Goal: Task Accomplishment & Management: Use online tool/utility

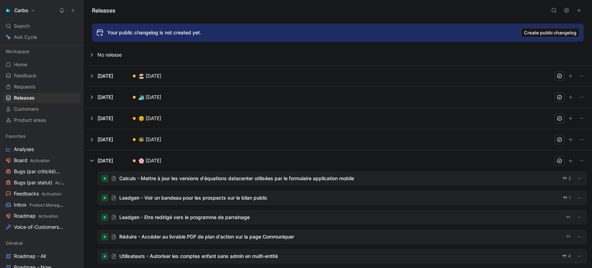
scroll to position [54, 0]
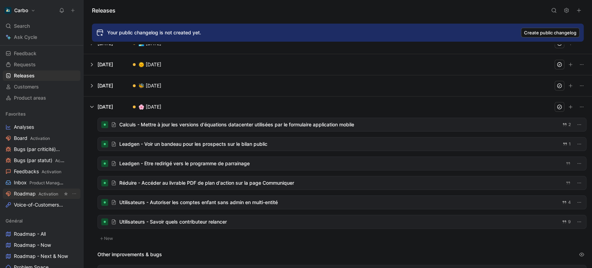
click at [35, 190] on span "Roadmap Activation" at bounding box center [36, 193] width 44 height 7
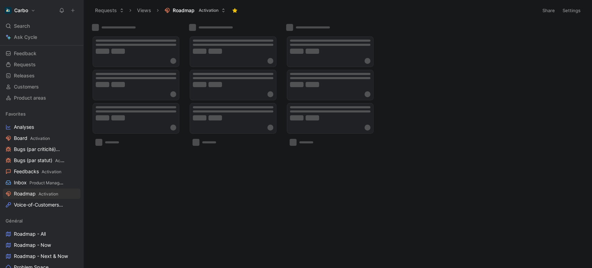
drag, startPoint x: 35, startPoint y: 190, endPoint x: 199, endPoint y: 200, distance: 164.2
click at [199, 200] on div "Carbo Search Ctrl K Ask Cycle Workspace Home G then H Feedback G then F Request…" at bounding box center [296, 134] width 592 height 268
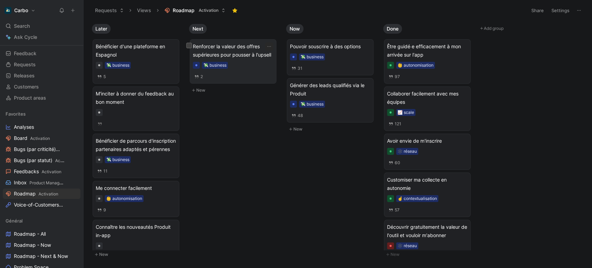
click at [256, 51] on span "Renforcer la valeur des offres supérieures pour pousser à l'upsell" at bounding box center [233, 50] width 80 height 17
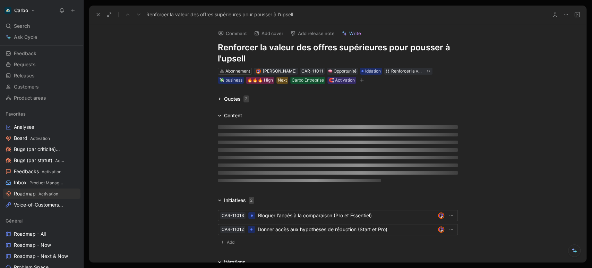
click at [277, 49] on h1 "Renforcer la valeur des offres supérieures pour pousser à l'upsell" at bounding box center [338, 53] width 240 height 22
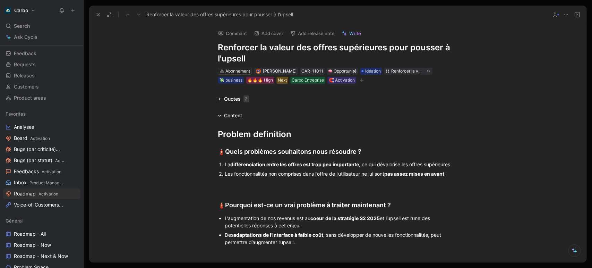
click at [277, 49] on h1 "Renforcer la valeur des offres supérieures pour pousser à l'upsell" at bounding box center [338, 53] width 240 height 22
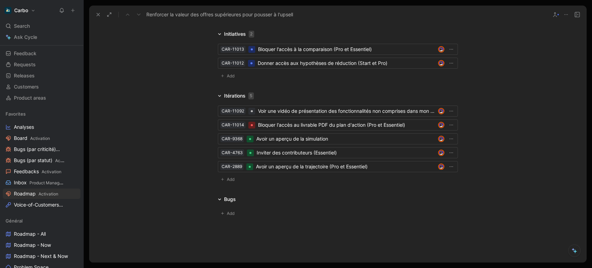
scroll to position [574, 0]
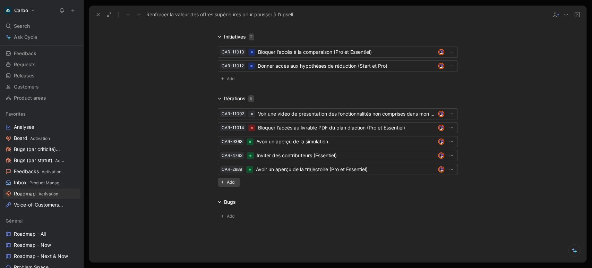
click at [227, 182] on span "Add" at bounding box center [232, 181] width 10 height 7
type input "Bloquer l'accès au bilan .pdf (Pro)"
click at [298, 201] on mark "Bloquer l'accès au bilan .pdf (Pro)" at bounding box center [275, 198] width 77 height 8
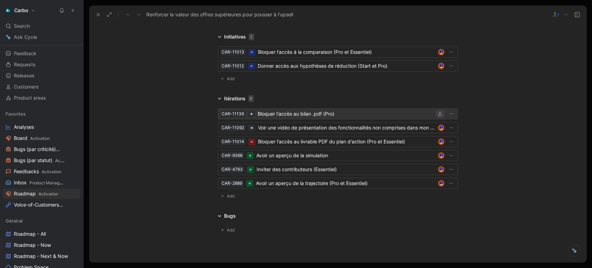
click at [438, 114] on icon "button" at bounding box center [440, 114] width 4 height 4
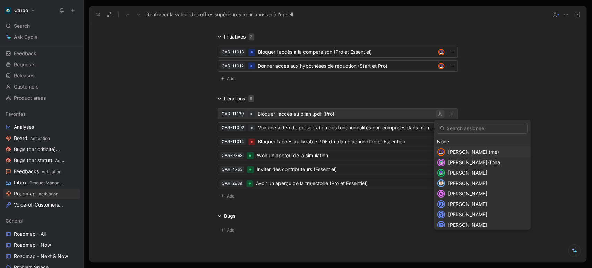
click at [463, 154] on span "[PERSON_NAME] (me)" at bounding box center [473, 152] width 51 height 6
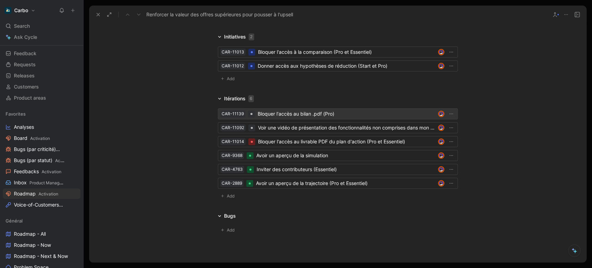
click at [349, 113] on div "Bloquer l'accès au bilan .pdf (Pro)" at bounding box center [346, 114] width 177 height 8
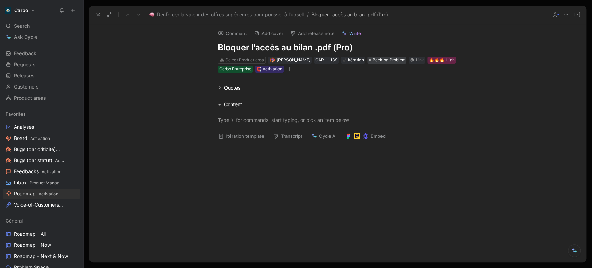
click at [386, 61] on span "Backlog Problem" at bounding box center [388, 59] width 33 height 7
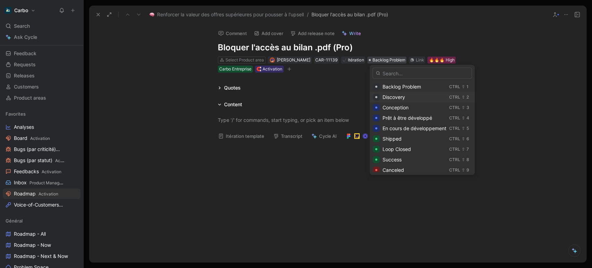
click at [398, 96] on span "Discovery" at bounding box center [393, 97] width 23 height 6
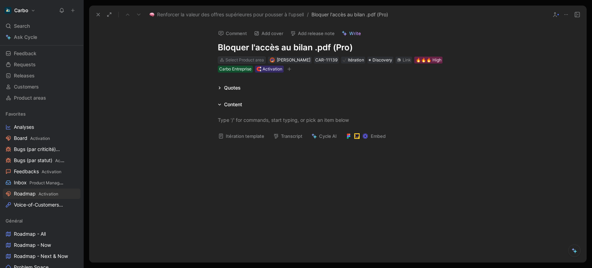
click at [221, 61] on use at bounding box center [221, 59] width 3 height 3
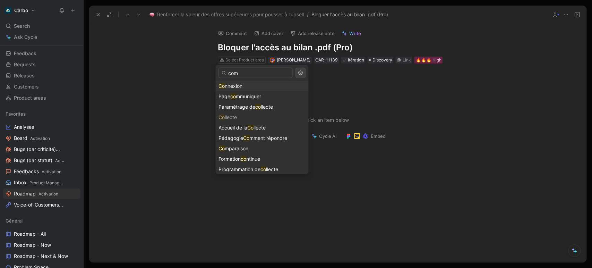
type input "comm"
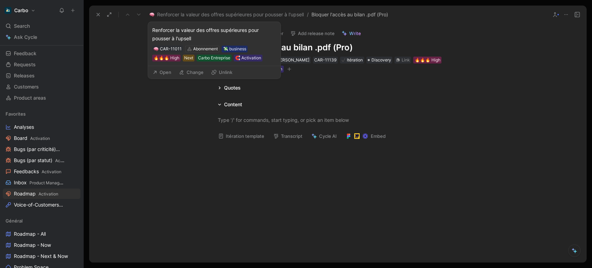
click at [167, 74] on button "Open" at bounding box center [161, 72] width 25 height 10
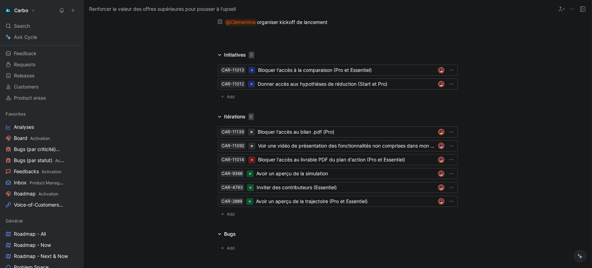
scroll to position [551, 0]
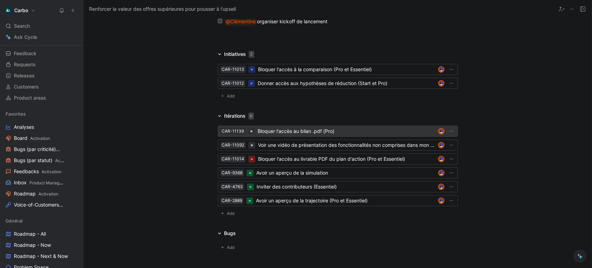
click at [297, 132] on div "Bloquer l'accès au bilan .pdf (Pro)" at bounding box center [346, 131] width 177 height 8
